Goal: Transaction & Acquisition: Purchase product/service

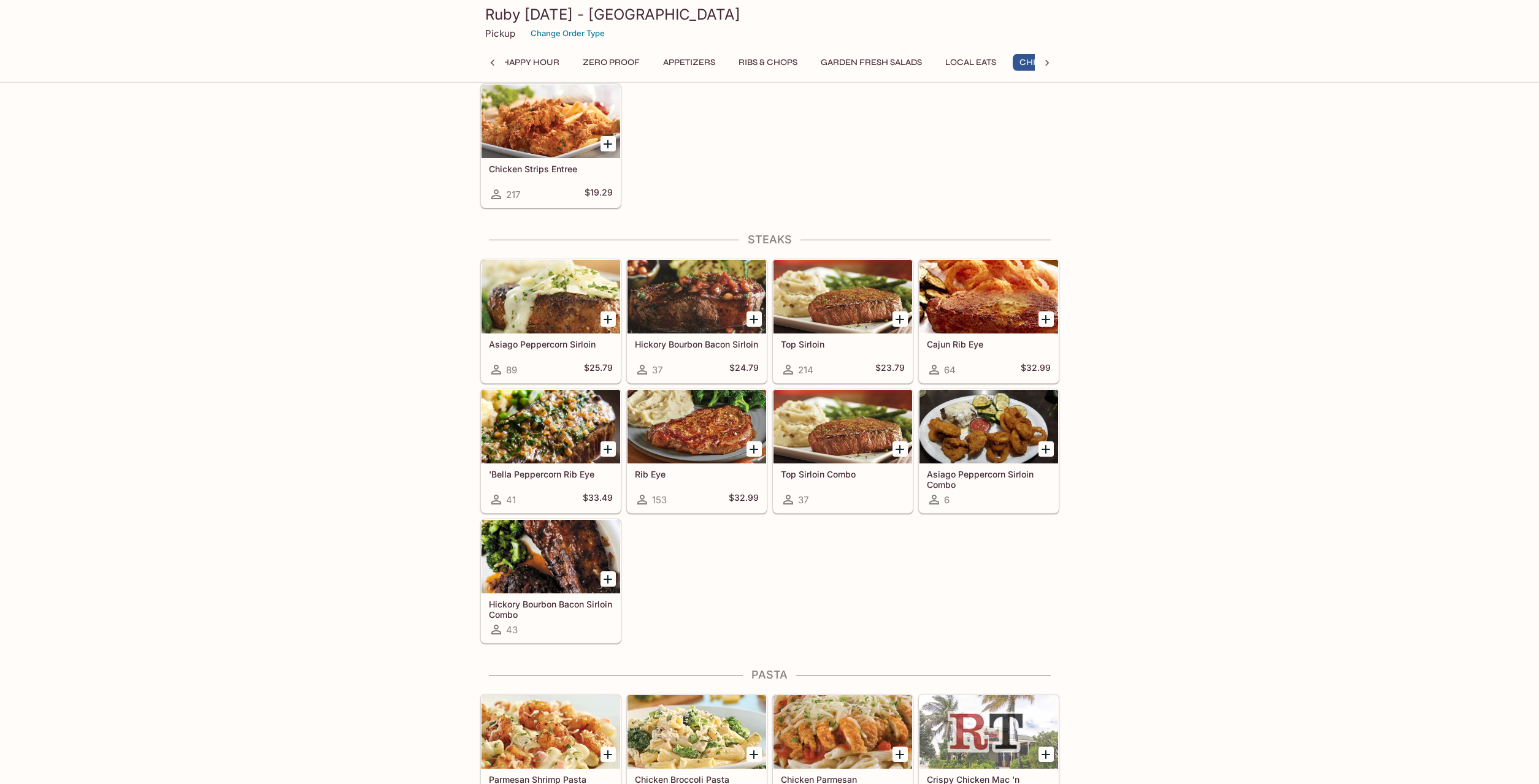
scroll to position [2314, 0]
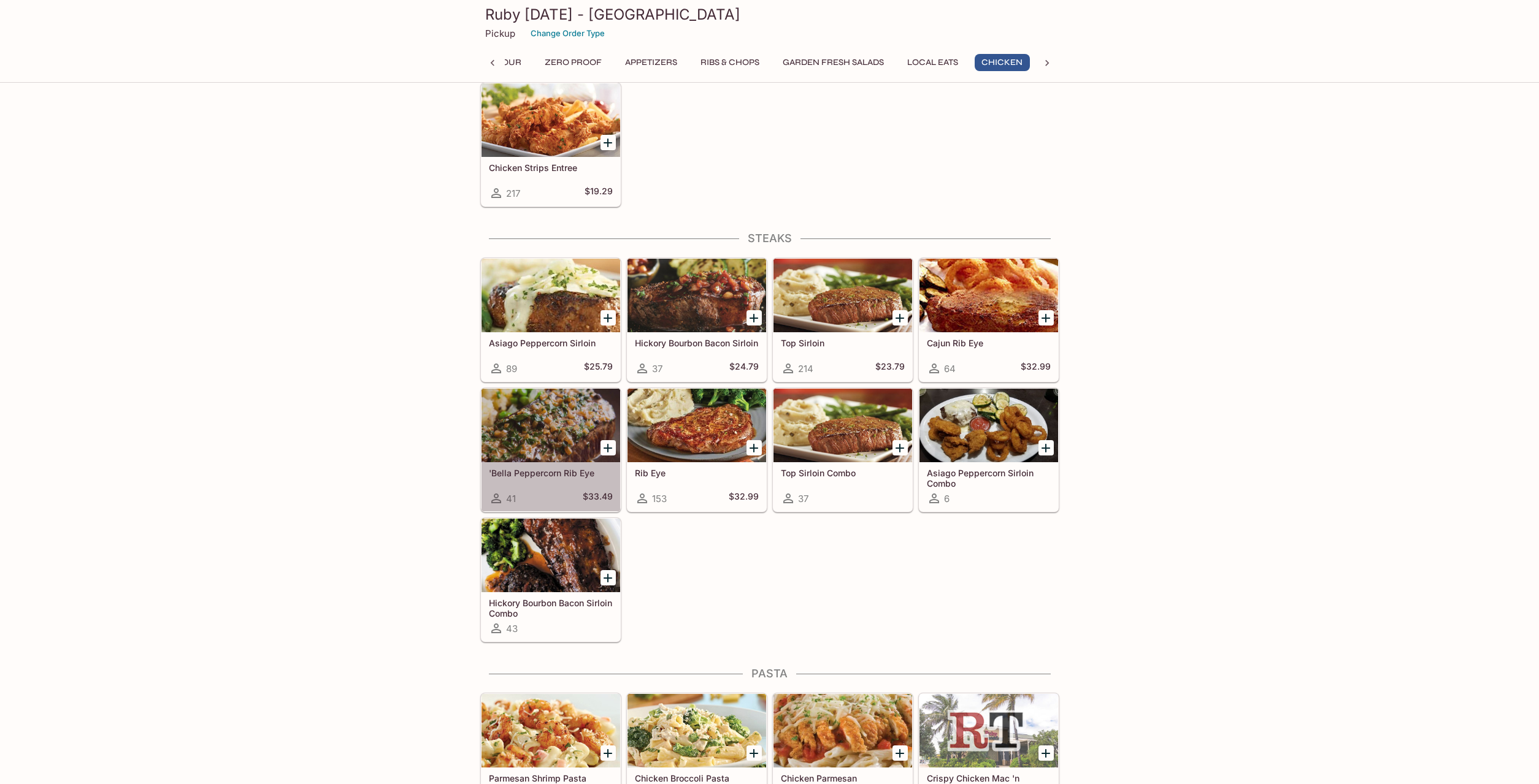
click at [577, 464] on div "'[PERSON_NAME] Rib Eye 41 $33.49" at bounding box center [551, 486] width 139 height 49
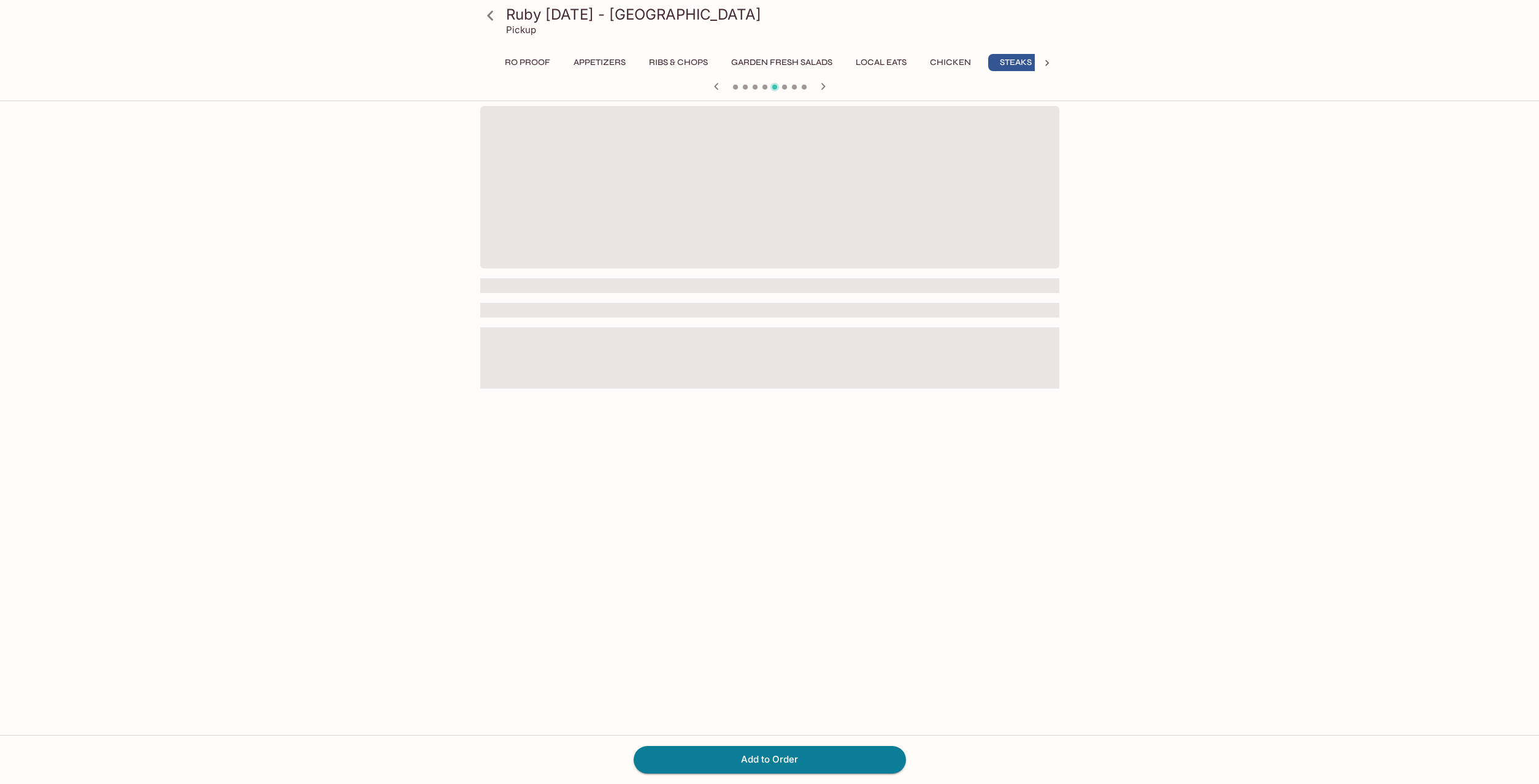
scroll to position [0, 200]
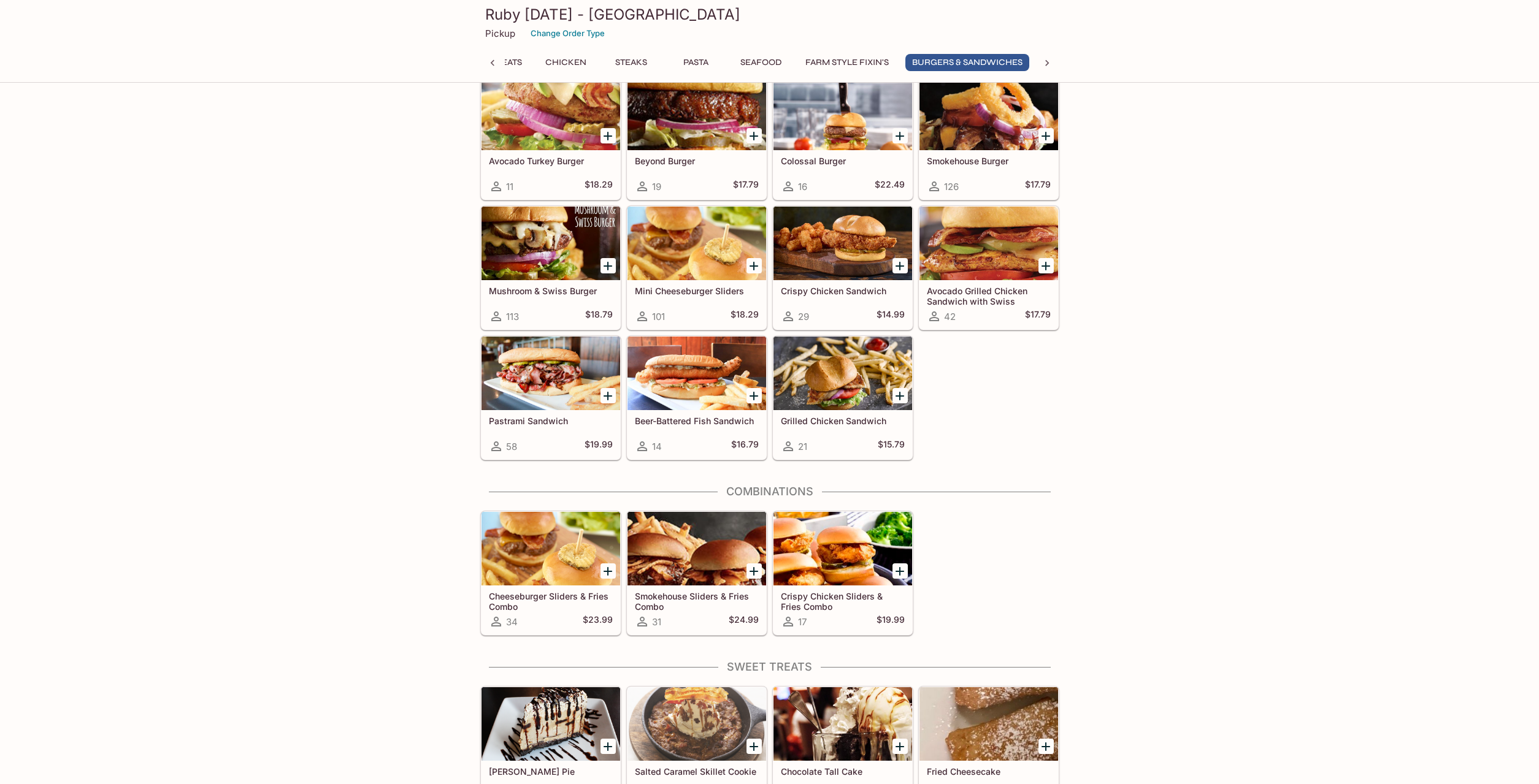
scroll to position [4135, 0]
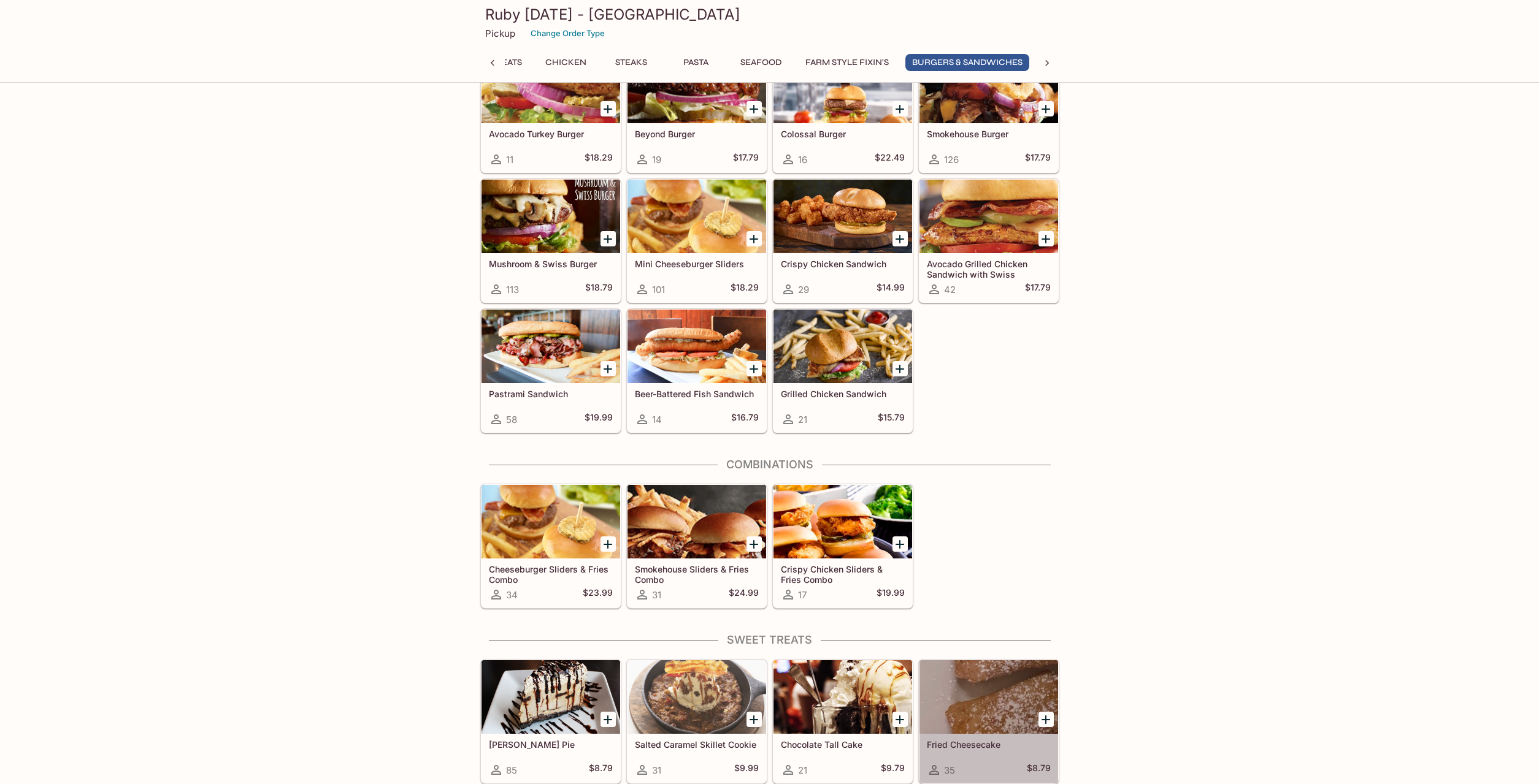
click at [1001, 697] on div at bounding box center [989, 697] width 139 height 74
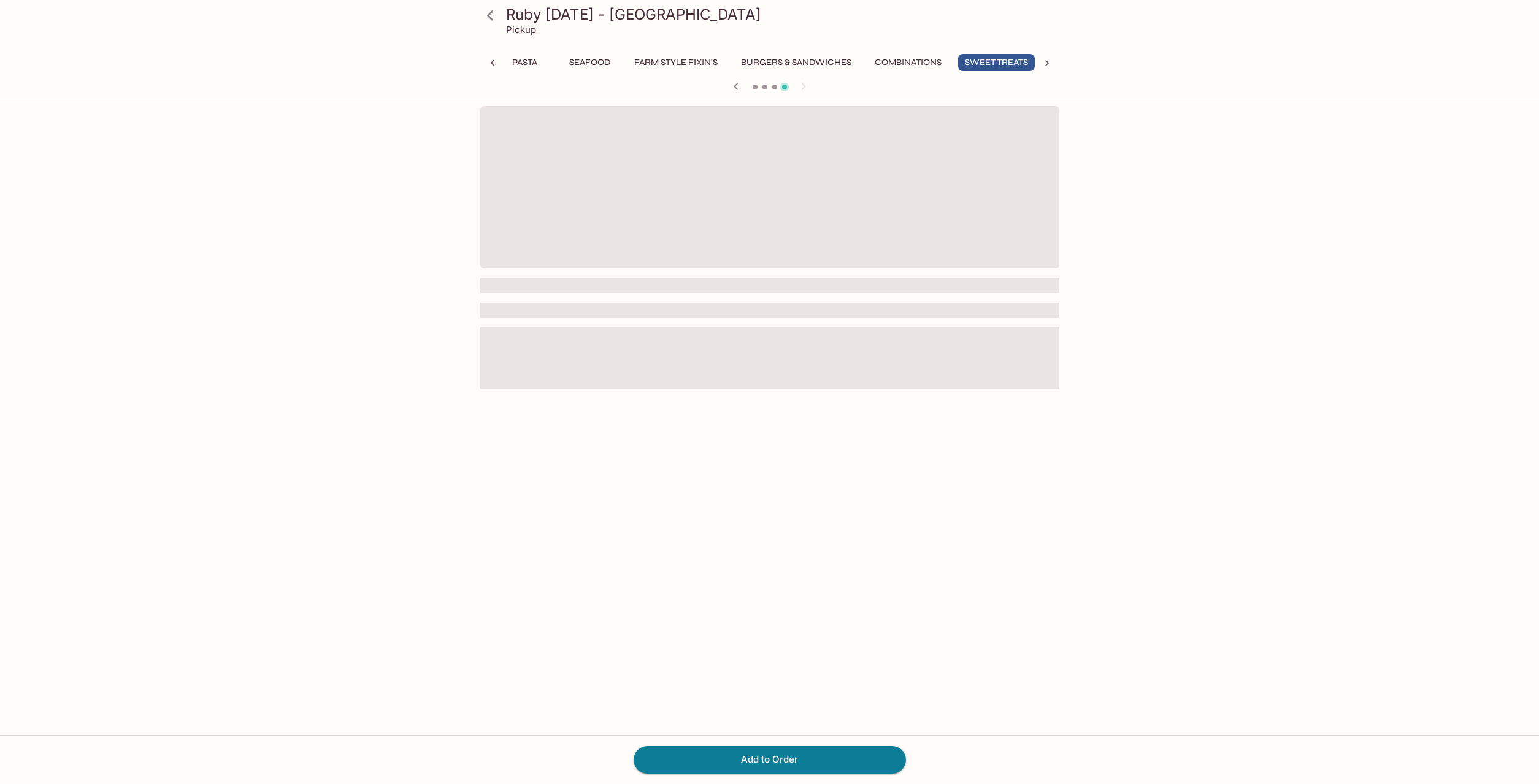
scroll to position [0, 751]
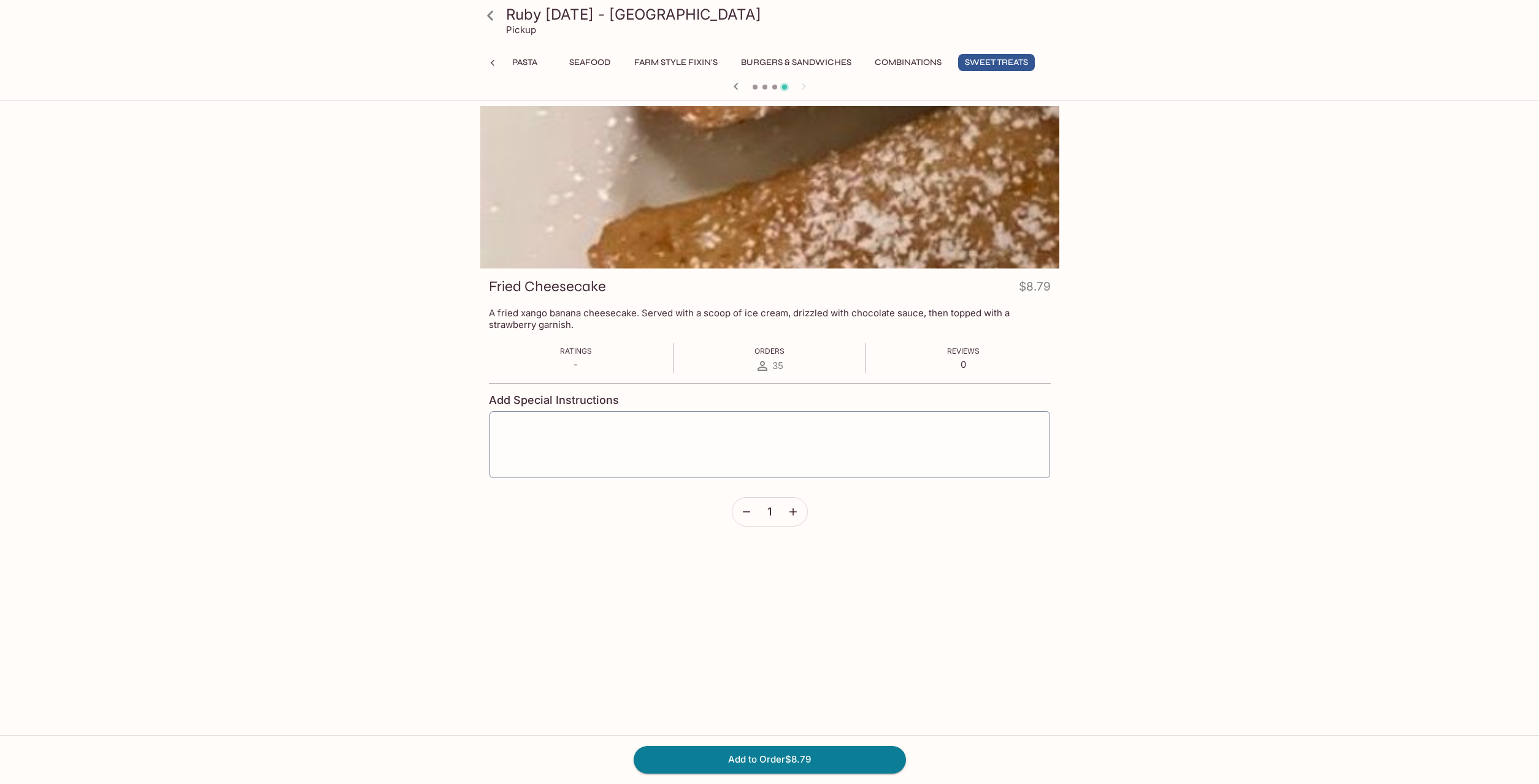
click at [785, 515] on button "button" at bounding box center [793, 511] width 28 height 28
click at [745, 514] on icon "button" at bounding box center [746, 511] width 12 height 12
click at [749, 240] on div at bounding box center [769, 187] width 579 height 162
click at [739, 82] on icon "button" at bounding box center [736, 87] width 15 height 15
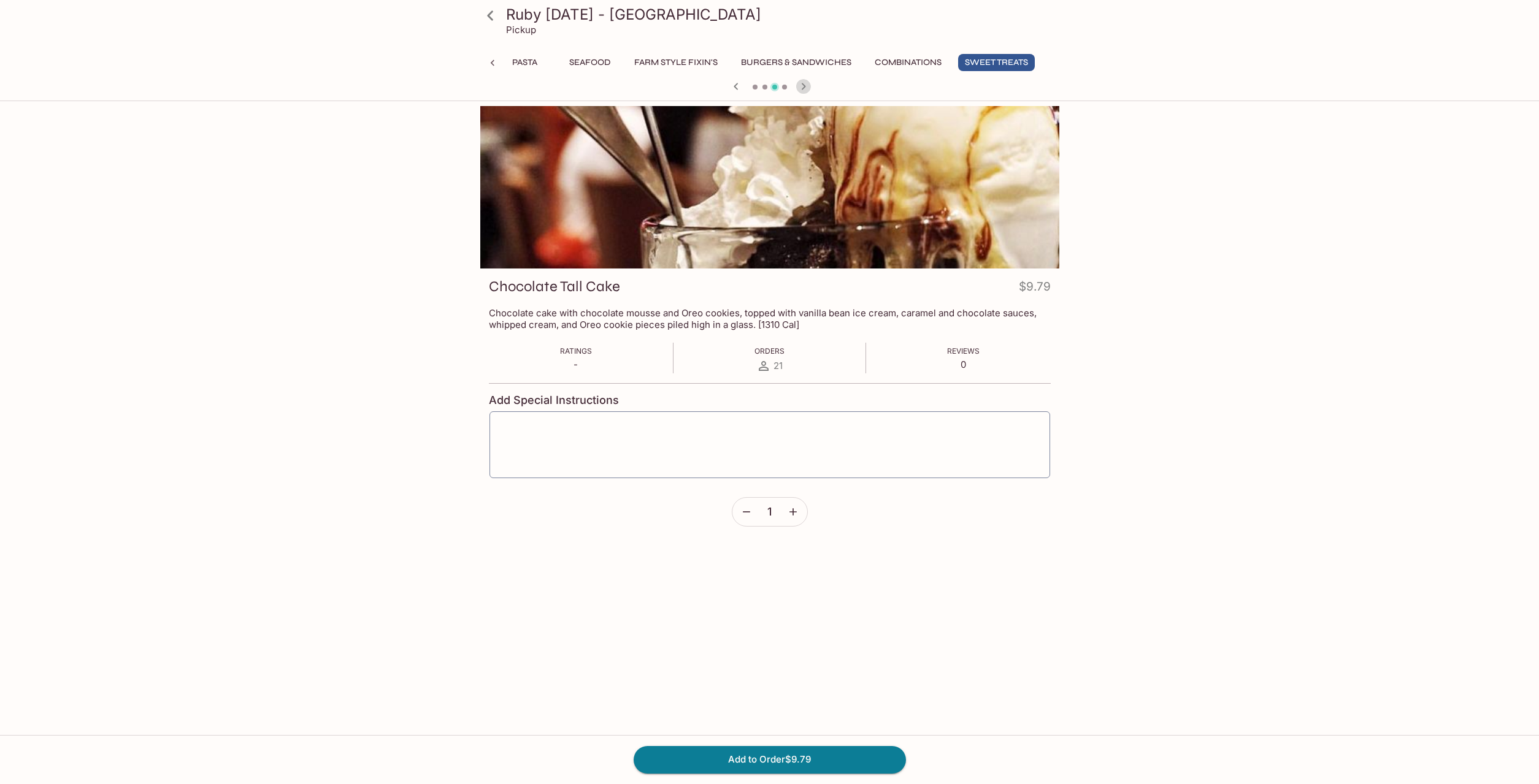
click at [809, 82] on icon "button" at bounding box center [803, 87] width 15 height 15
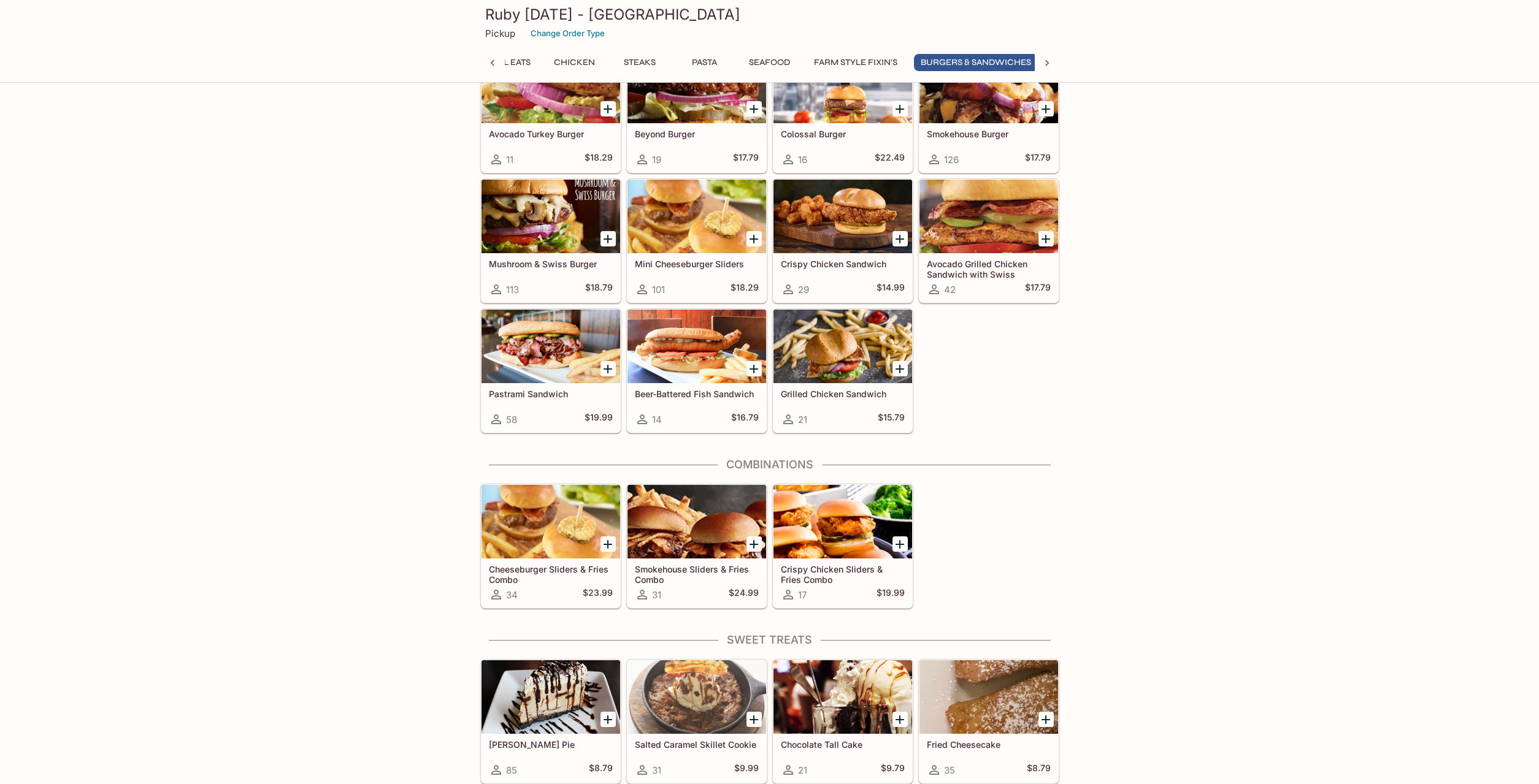
scroll to position [0, 571]
